Goal: Task Accomplishment & Management: Use online tool/utility

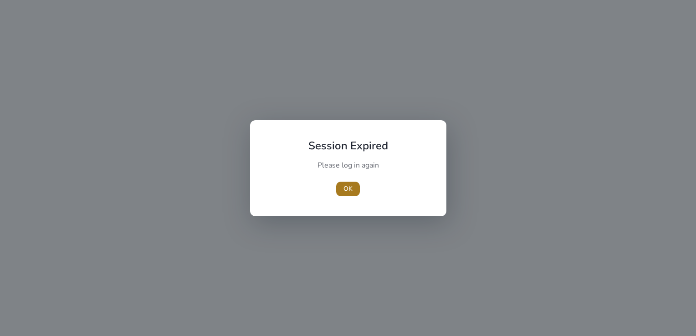
click at [344, 187] on span "OK" at bounding box center [348, 189] width 9 height 10
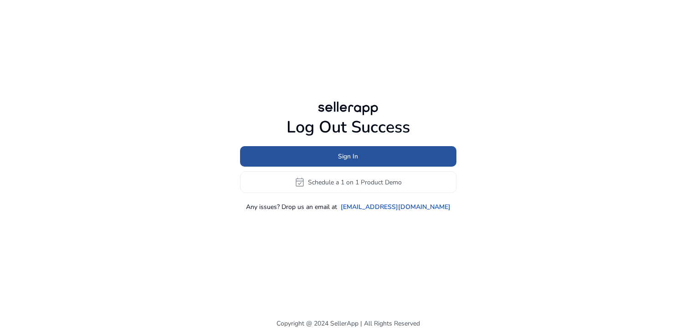
click at [345, 161] on span "Sign In" at bounding box center [348, 157] width 20 height 10
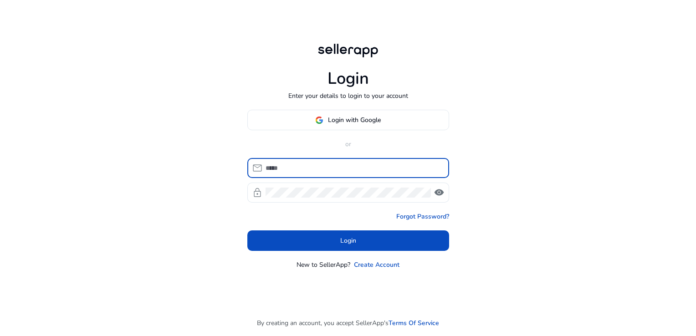
type input "**********"
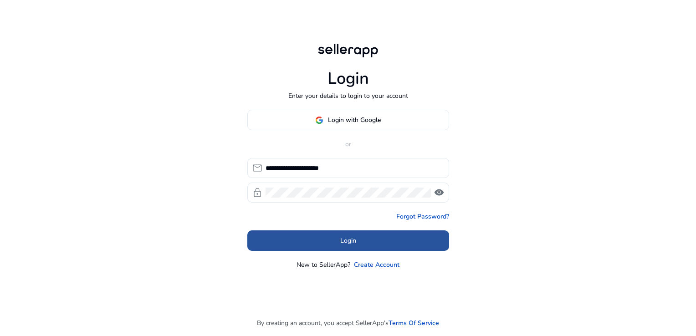
click at [344, 244] on span "Login" at bounding box center [348, 241] width 16 height 10
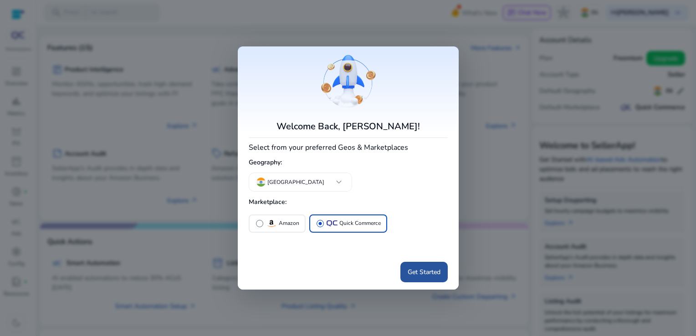
click at [414, 276] on span "Get Started" at bounding box center [424, 273] width 33 height 10
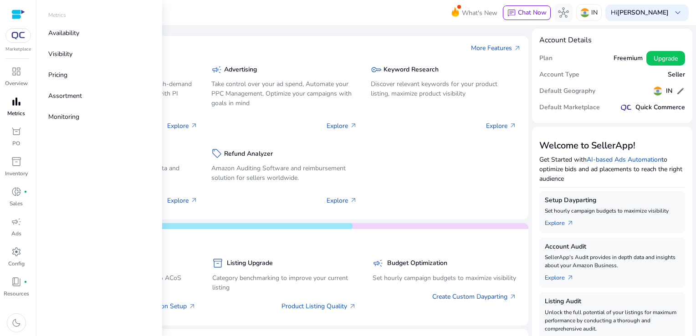
click at [15, 99] on span "bar_chart" at bounding box center [16, 101] width 11 height 11
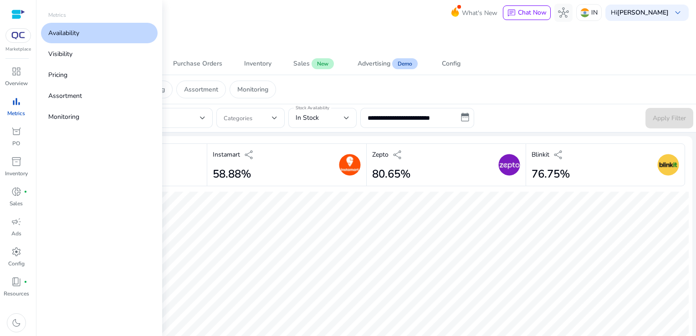
click at [98, 26] on link "Availability" at bounding box center [99, 33] width 117 height 21
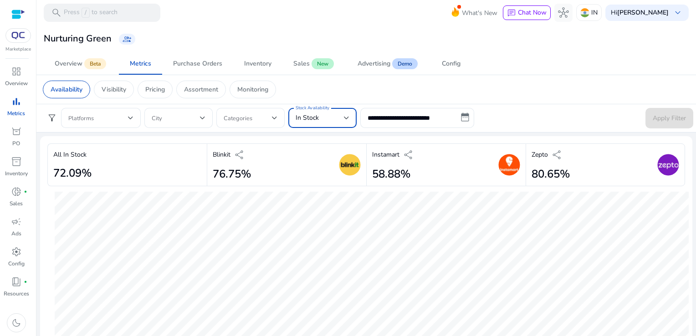
click at [308, 115] on span "In Stock" at bounding box center [307, 117] width 23 height 9
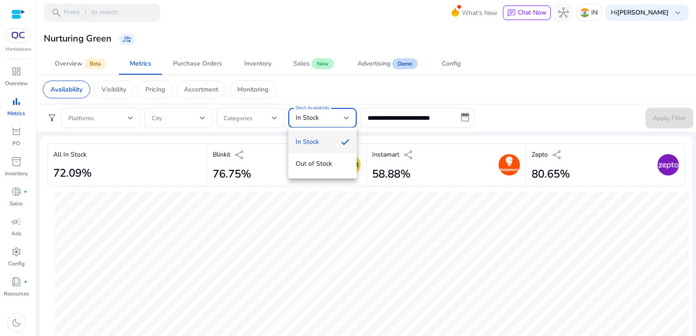
click at [399, 121] on div at bounding box center [348, 168] width 696 height 336
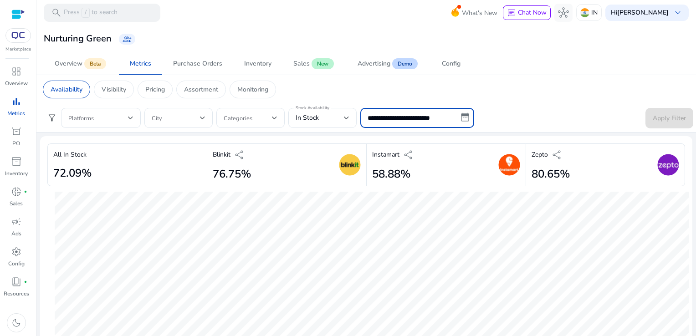
click at [400, 113] on input "**********" at bounding box center [417, 118] width 114 height 20
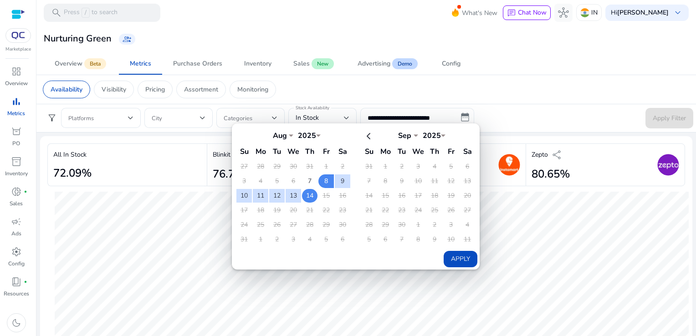
click at [313, 199] on td "14" at bounding box center [309, 196] width 15 height 14
click at [458, 257] on button "Apply" at bounding box center [461, 259] width 34 height 16
type input "**********"
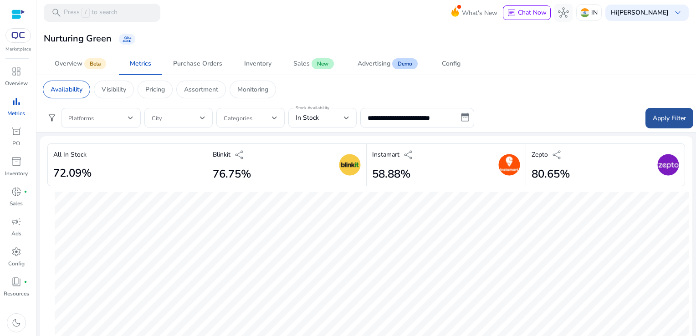
click at [665, 118] on span "Apply Filter" at bounding box center [669, 118] width 33 height 10
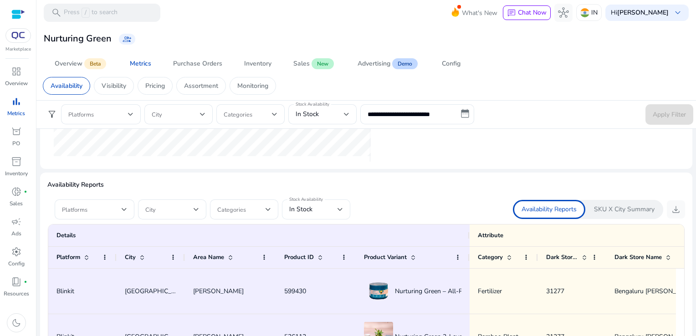
scroll to position [490, 0]
click at [288, 209] on div "Stock Availability In Stock" at bounding box center [316, 210] width 68 height 20
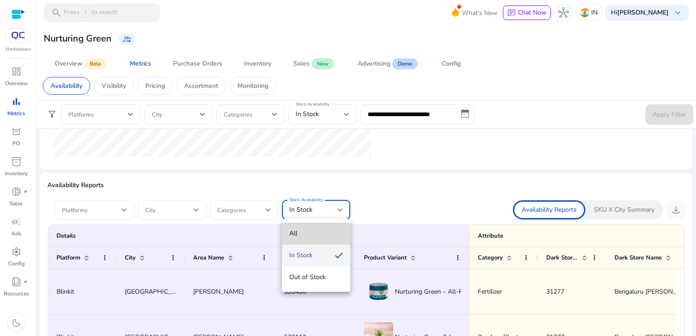
click at [322, 227] on mat-option "All" at bounding box center [316, 234] width 68 height 22
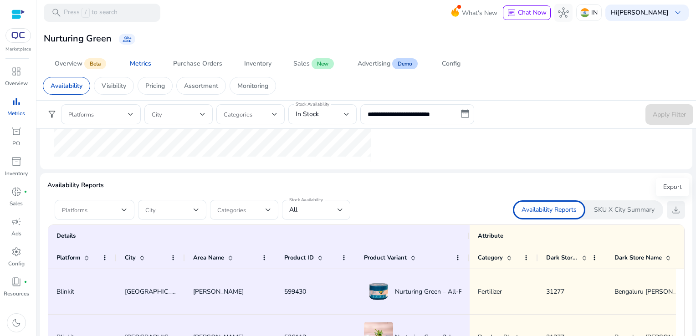
click at [678, 209] on span "download" at bounding box center [676, 210] width 11 height 11
click at [417, 20] on mat-toolbar "search Press / to search What's New chat Chat Now hub IN Hi [PERSON_NAME] keybo…" at bounding box center [366, 12] width 660 height 25
